Goal: Task Accomplishment & Management: Use online tool/utility

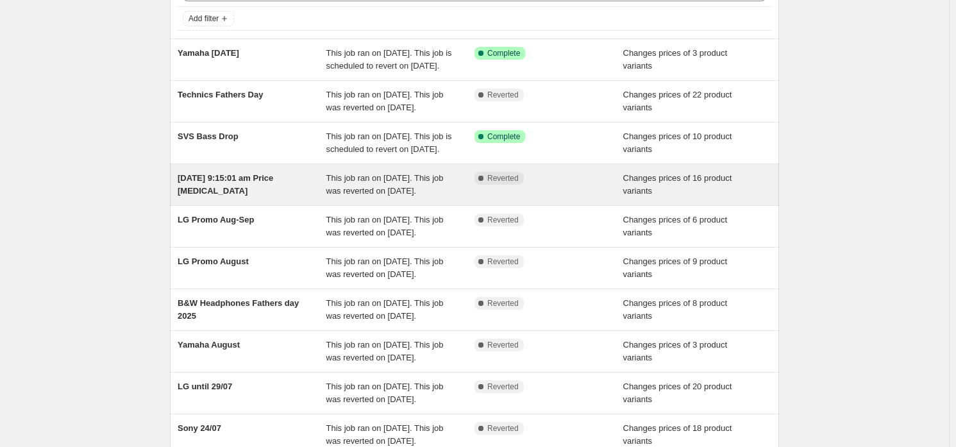
scroll to position [63, 0]
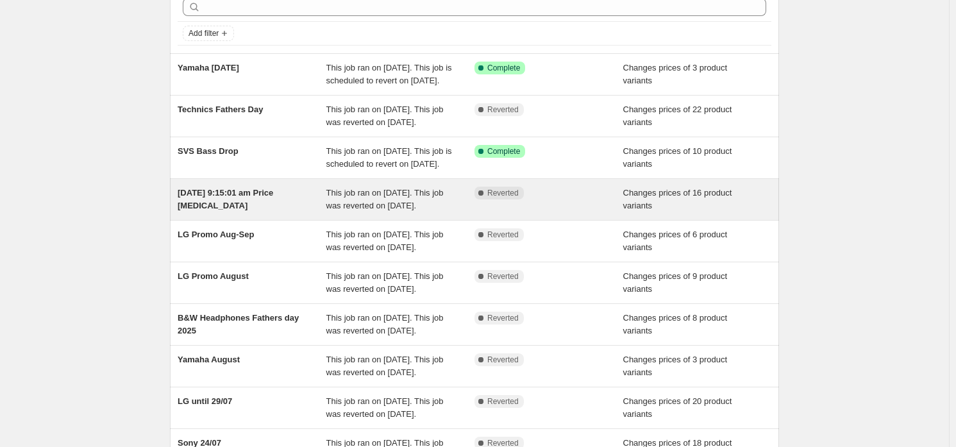
click at [253, 212] on div "[DATE] 9:15:01 am Price [MEDICAL_DATA]" at bounding box center [252, 200] width 149 height 26
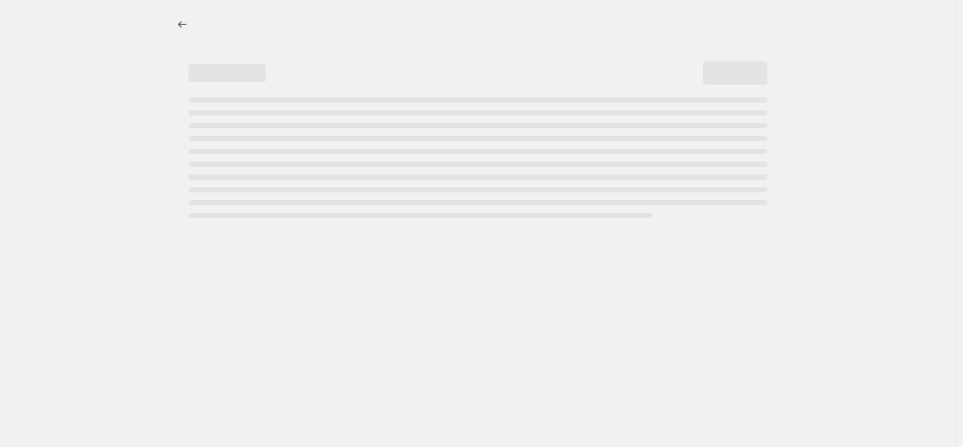
select select "vendor"
select select "product_status"
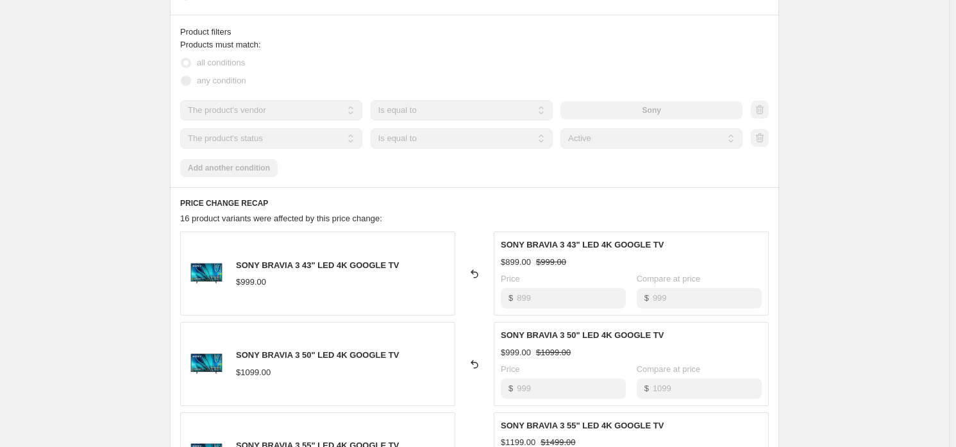
scroll to position [512, 0]
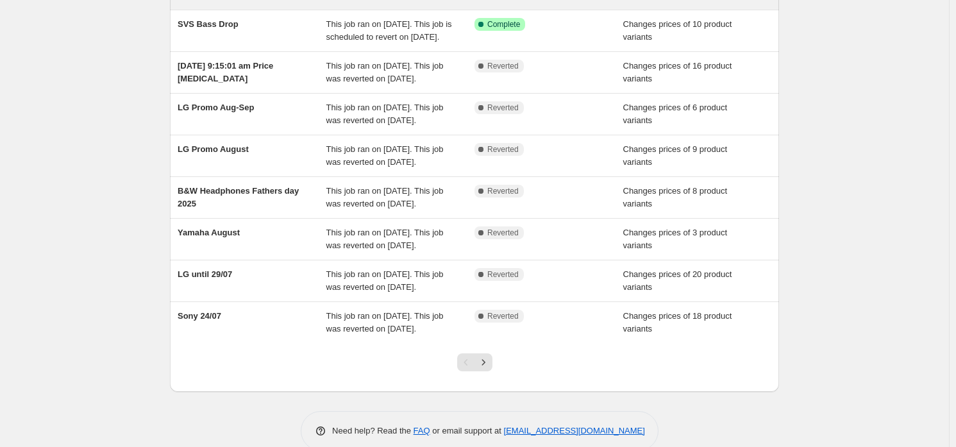
scroll to position [192, 0]
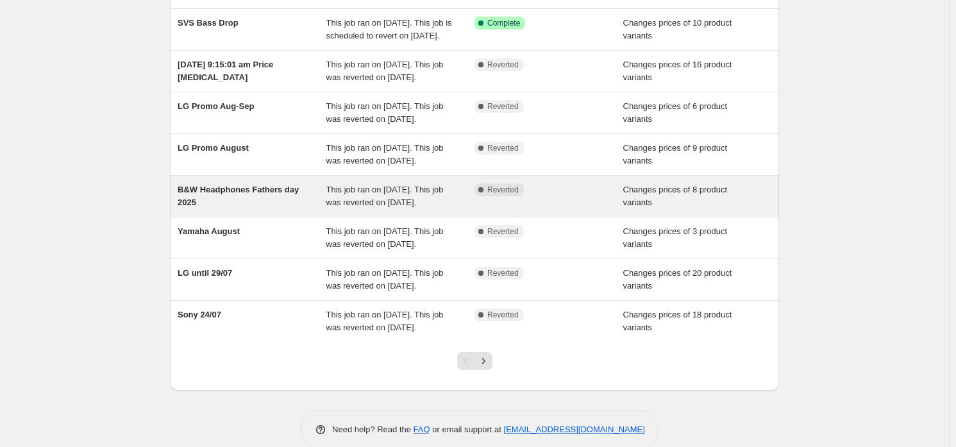
click at [267, 209] on div "B&W Headphones Fathers day 2025" at bounding box center [252, 196] width 149 height 26
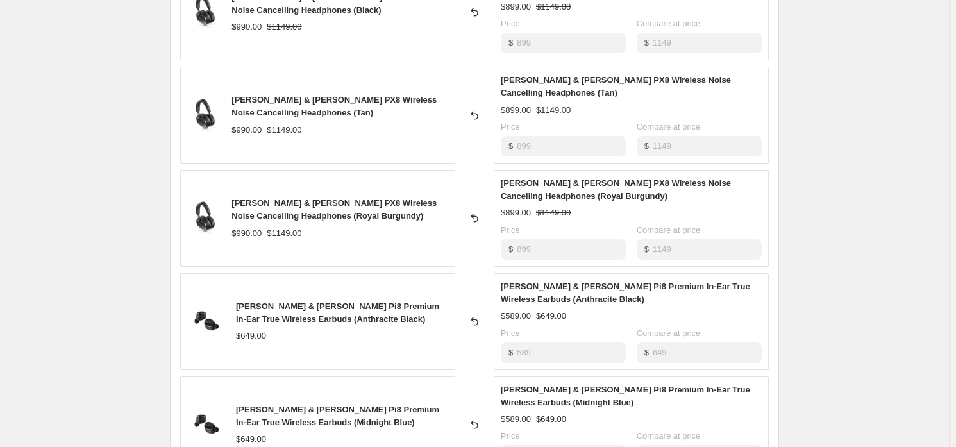
scroll to position [706, 0]
